Goal: Task Accomplishment & Management: Manage account settings

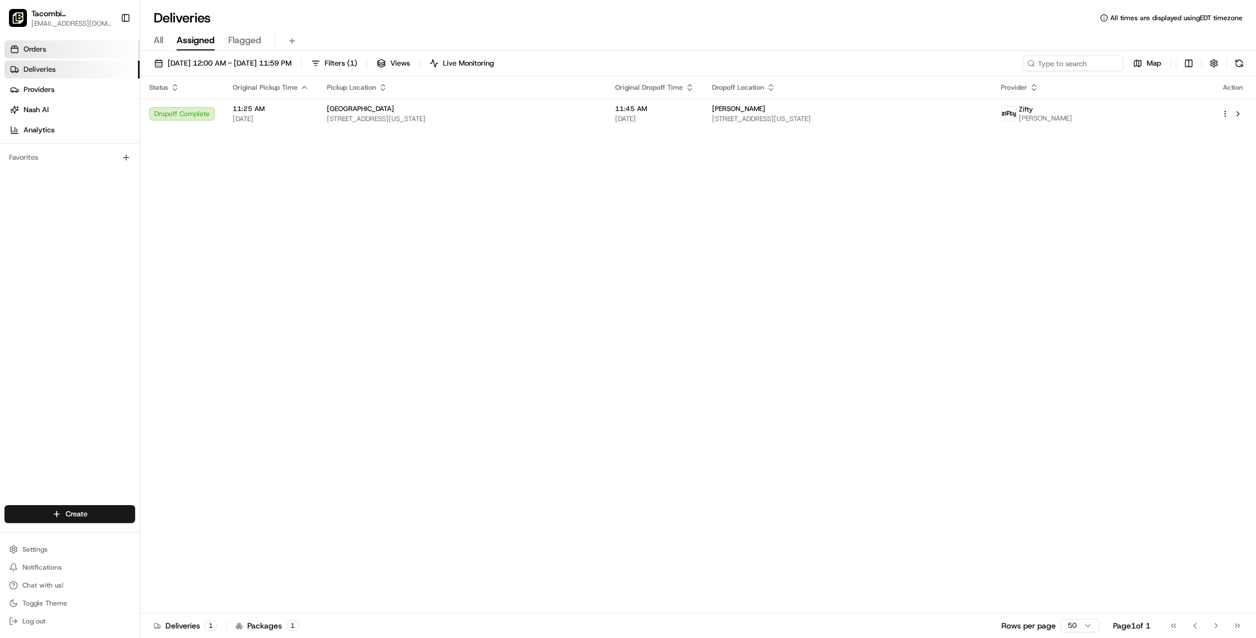
click at [42, 48] on span "Orders" at bounding box center [35, 49] width 22 height 10
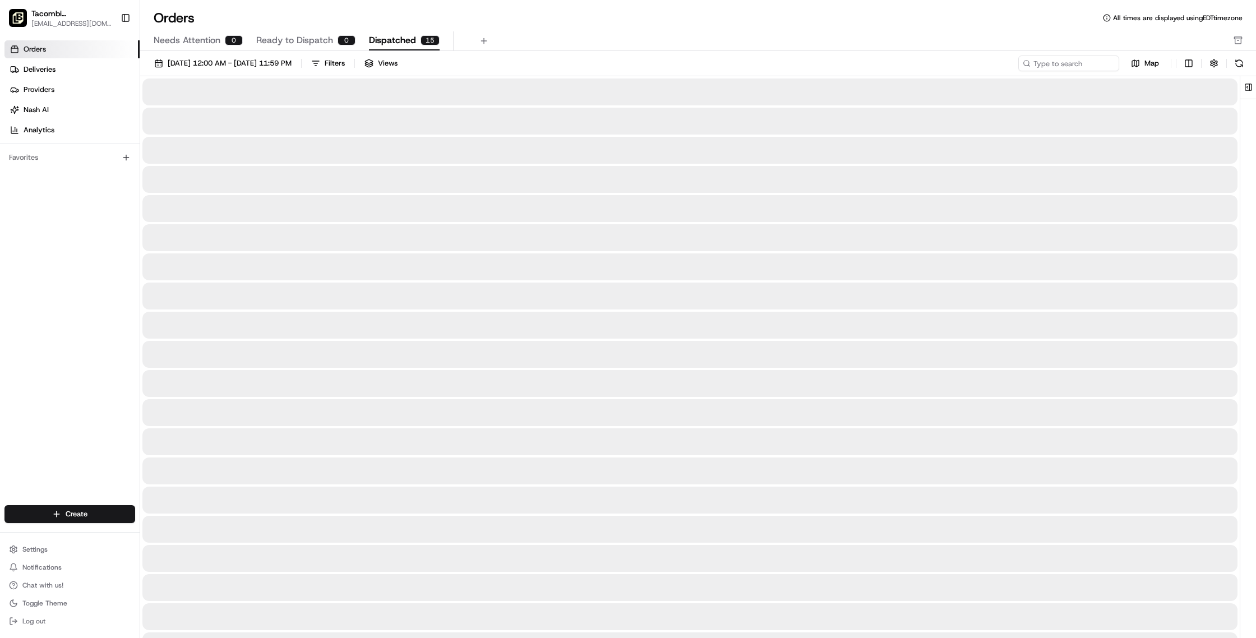
click at [396, 46] on span "Dispatched" at bounding box center [392, 40] width 47 height 13
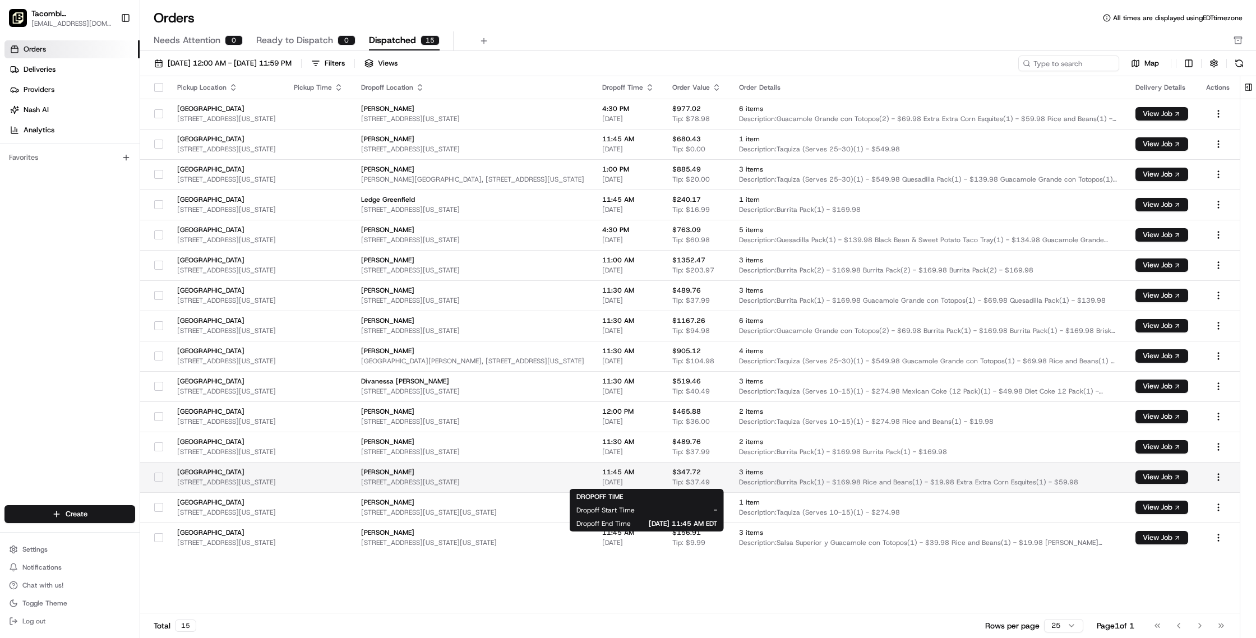
click at [584, 475] on span "[PERSON_NAME]" at bounding box center [472, 472] width 223 height 9
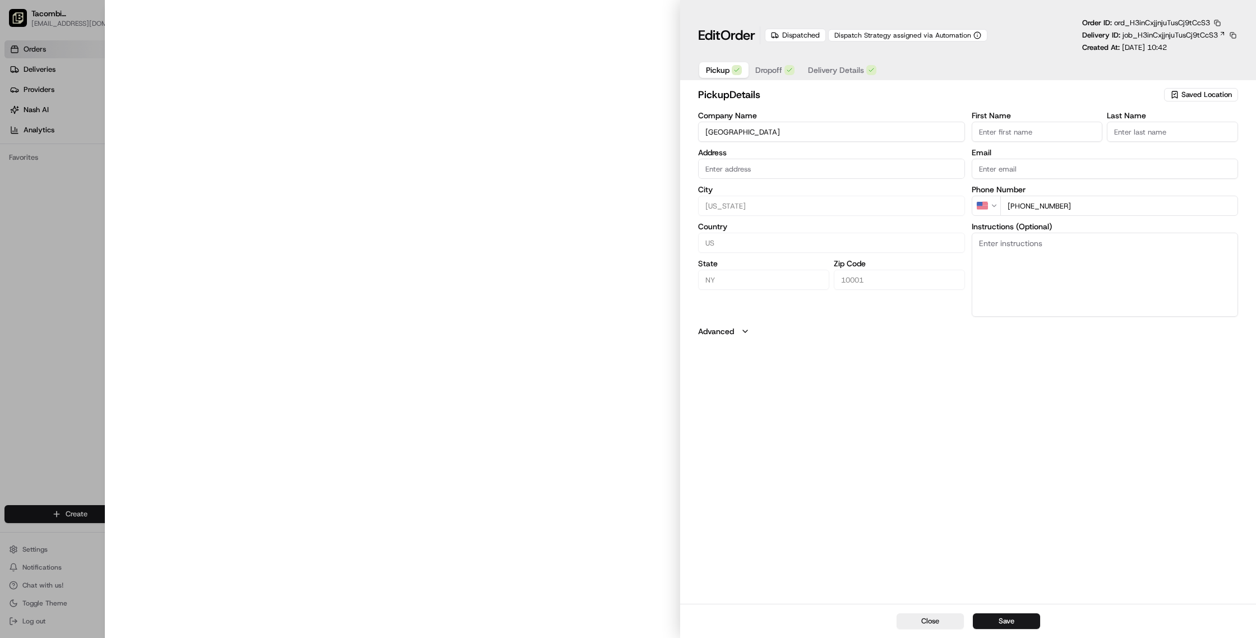
type input "[STREET_ADDRESS][US_STATE]"
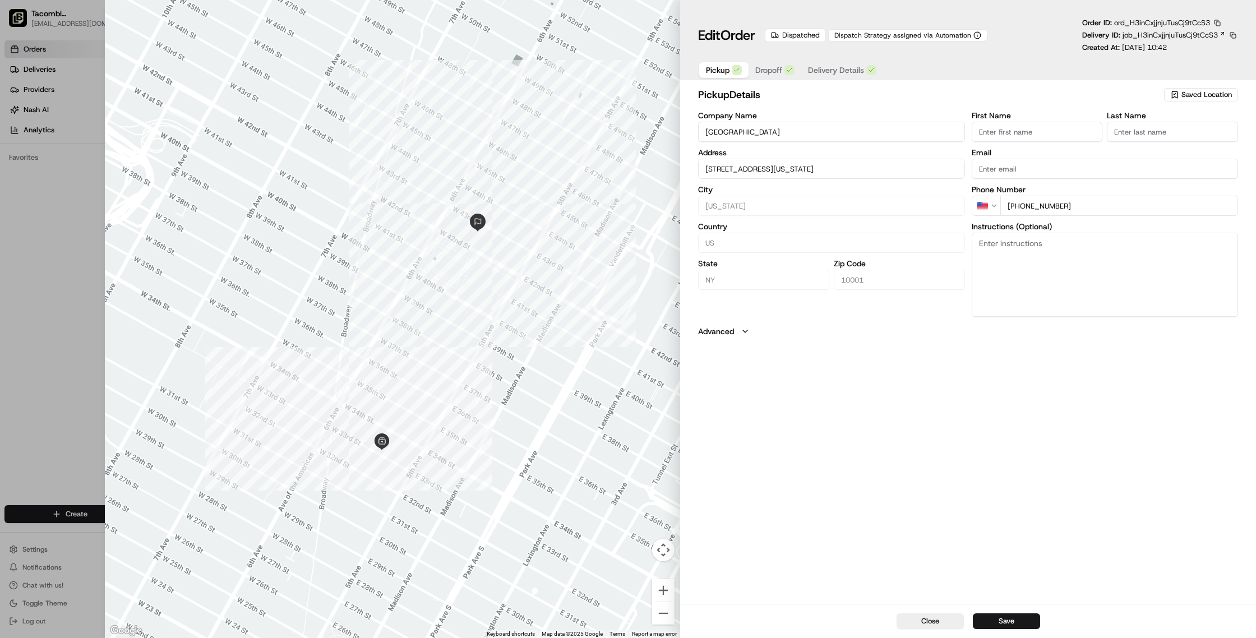
click at [774, 69] on span "Dropoff" at bounding box center [768, 69] width 27 height 11
